Goal: Check status: Check status

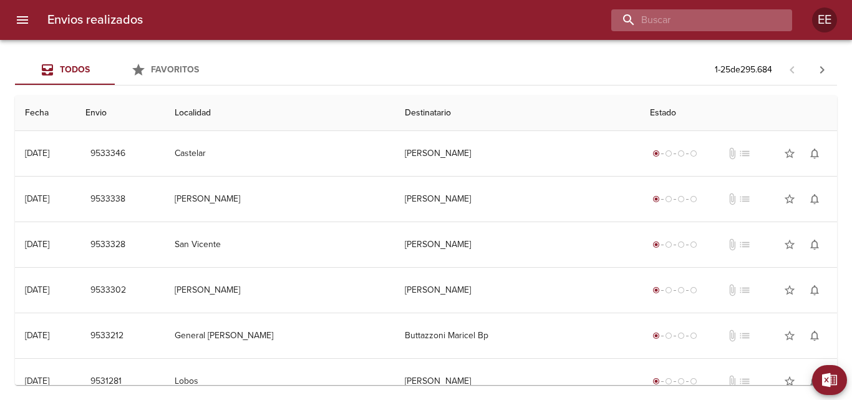
click at [707, 22] on input "buscar" at bounding box center [691, 20] width 160 height 22
click at [659, 17] on input "[PERSON_NAME]" at bounding box center [691, 20] width 160 height 22
click at [660, 21] on input "[PERSON_NAME]" at bounding box center [691, 20] width 160 height 22
type input "[DEMOGRAPHIC_DATA][PERSON_NAME]"
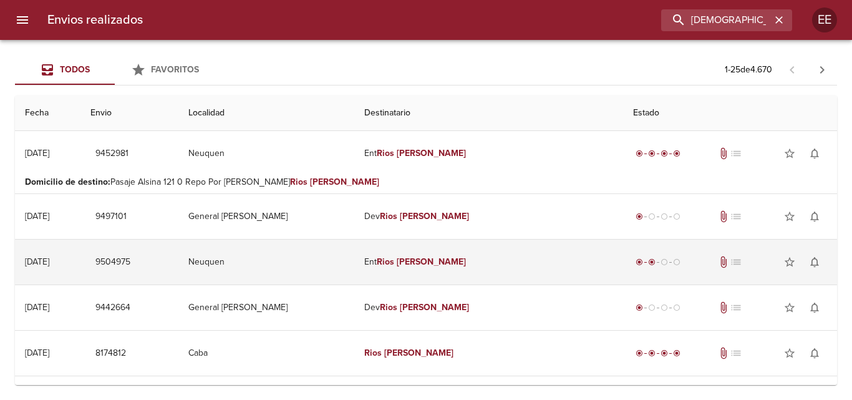
click at [394, 261] on em "Rios" at bounding box center [385, 261] width 17 height 11
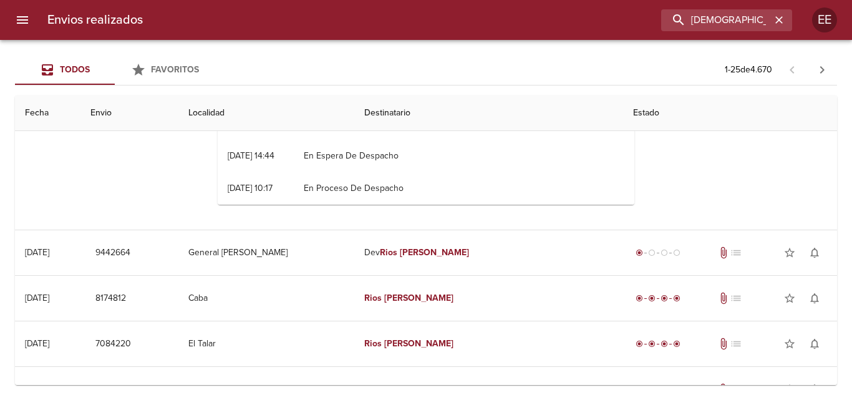
scroll to position [62, 0]
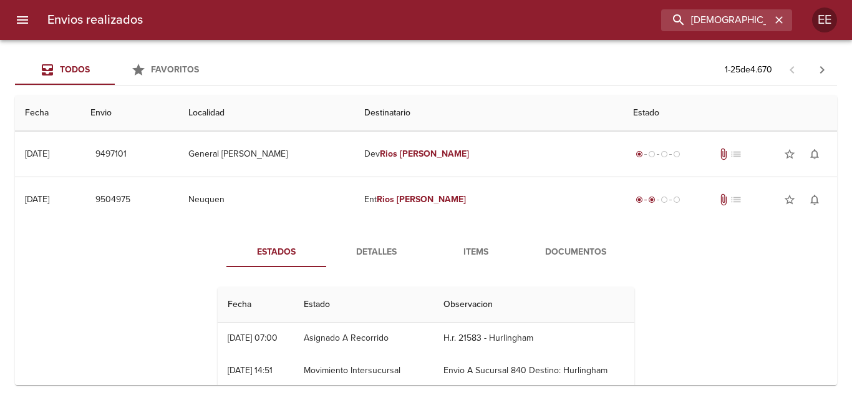
click at [371, 254] on span "Detalles" at bounding box center [375, 252] width 85 height 16
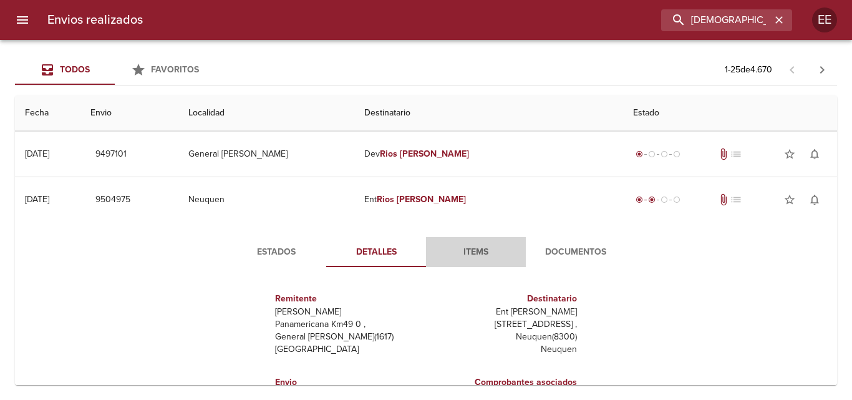
click at [463, 251] on span "Items" at bounding box center [475, 252] width 85 height 16
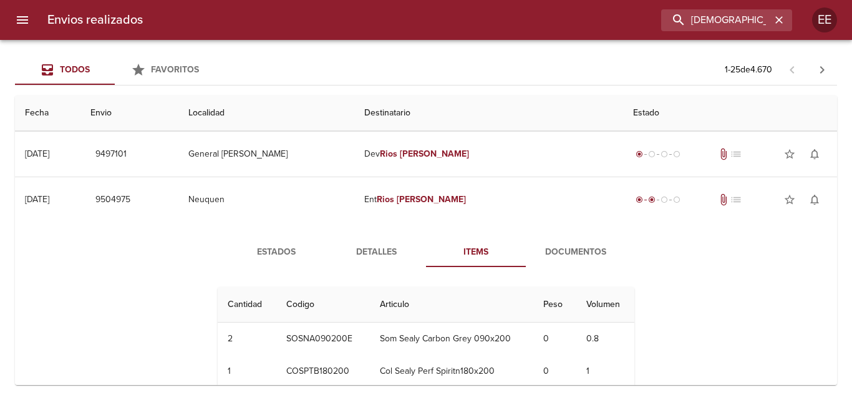
scroll to position [0, 0]
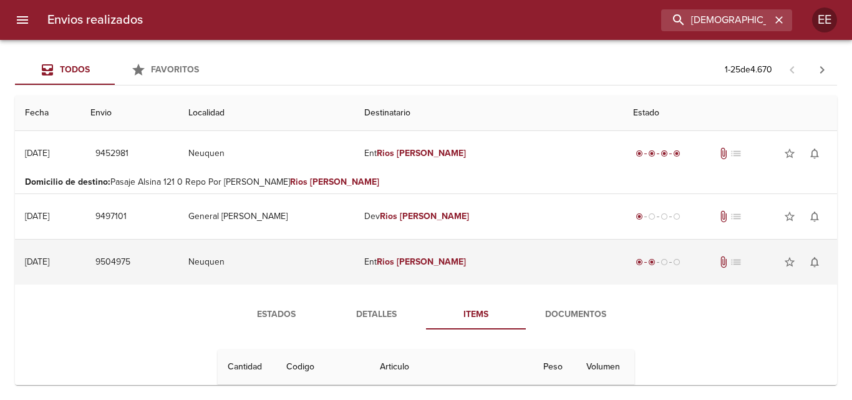
click at [37, 261] on div "[DATE]" at bounding box center [37, 261] width 24 height 11
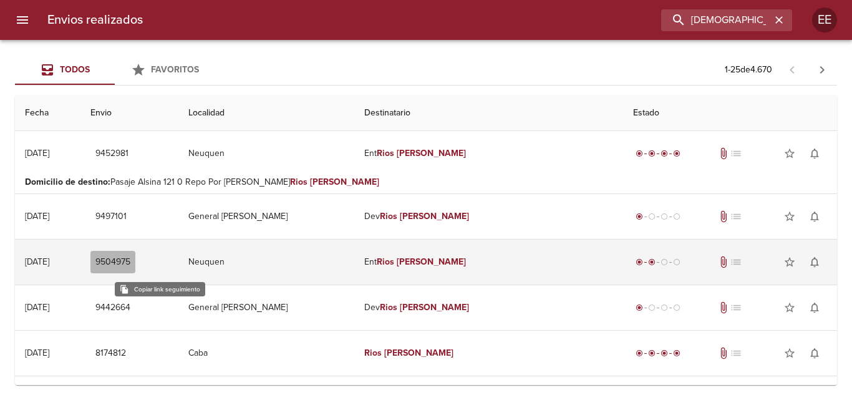
click at [130, 262] on span "9504975" at bounding box center [112, 262] width 35 height 16
